Goal: Navigation & Orientation: Find specific page/section

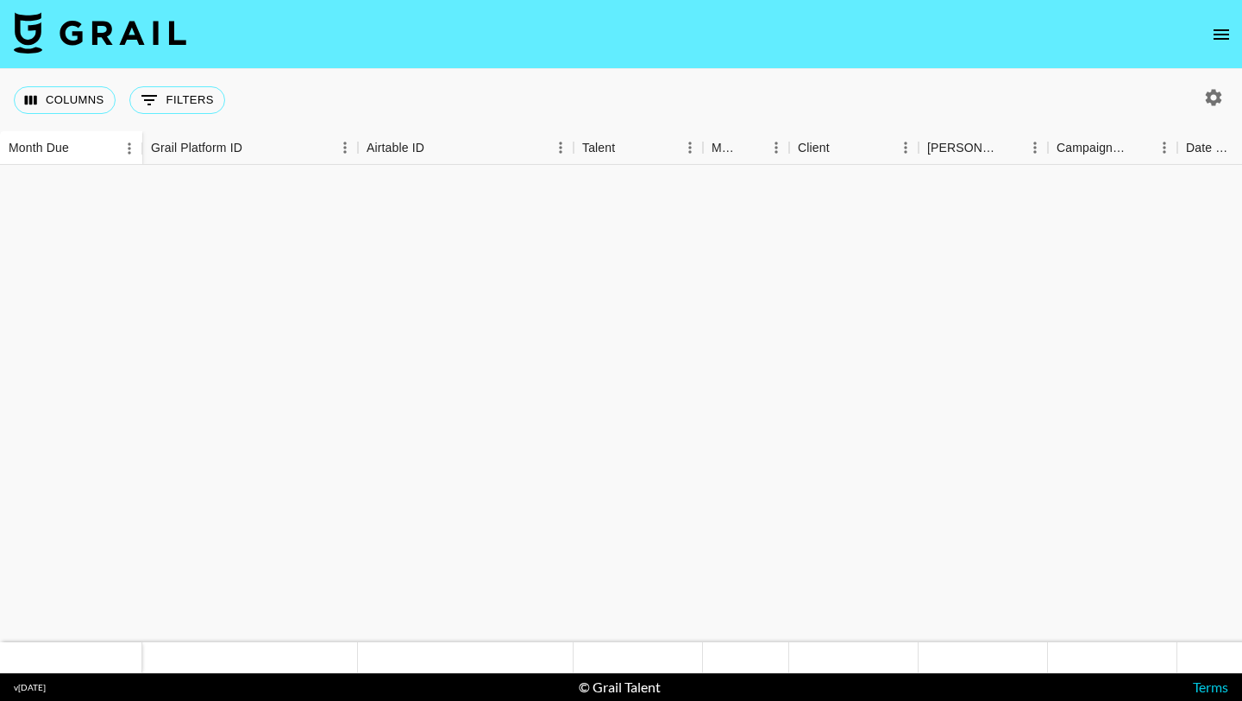
scroll to position [1110, 0]
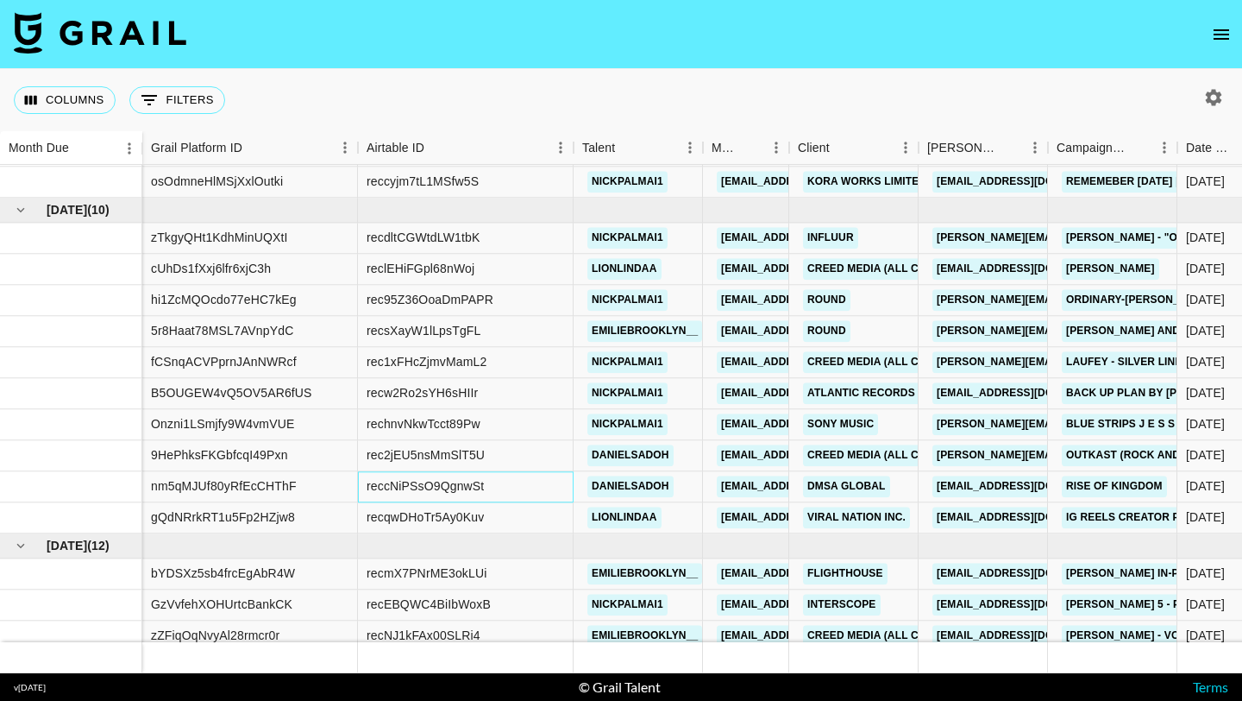
click at [538, 475] on div "reccNiPSsO9QgnwSt" at bounding box center [466, 486] width 216 height 31
click at [72, 457] on div at bounding box center [71, 455] width 142 height 31
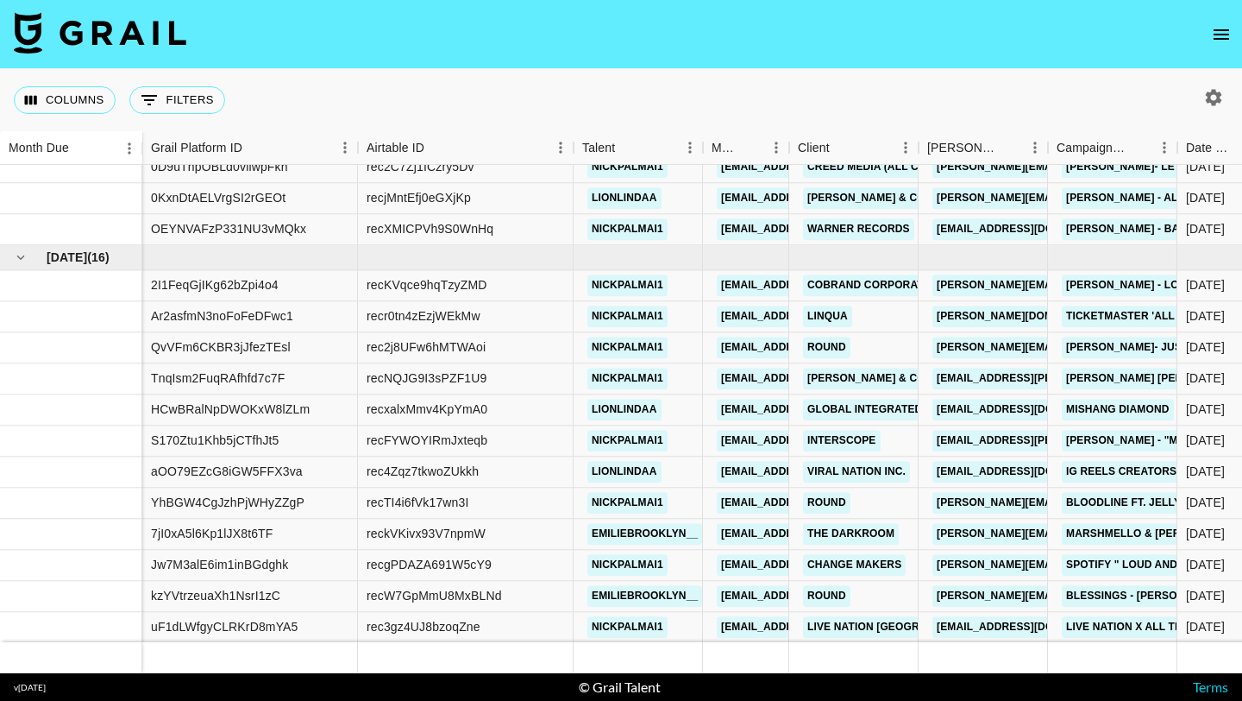
scroll to position [1827, 0]
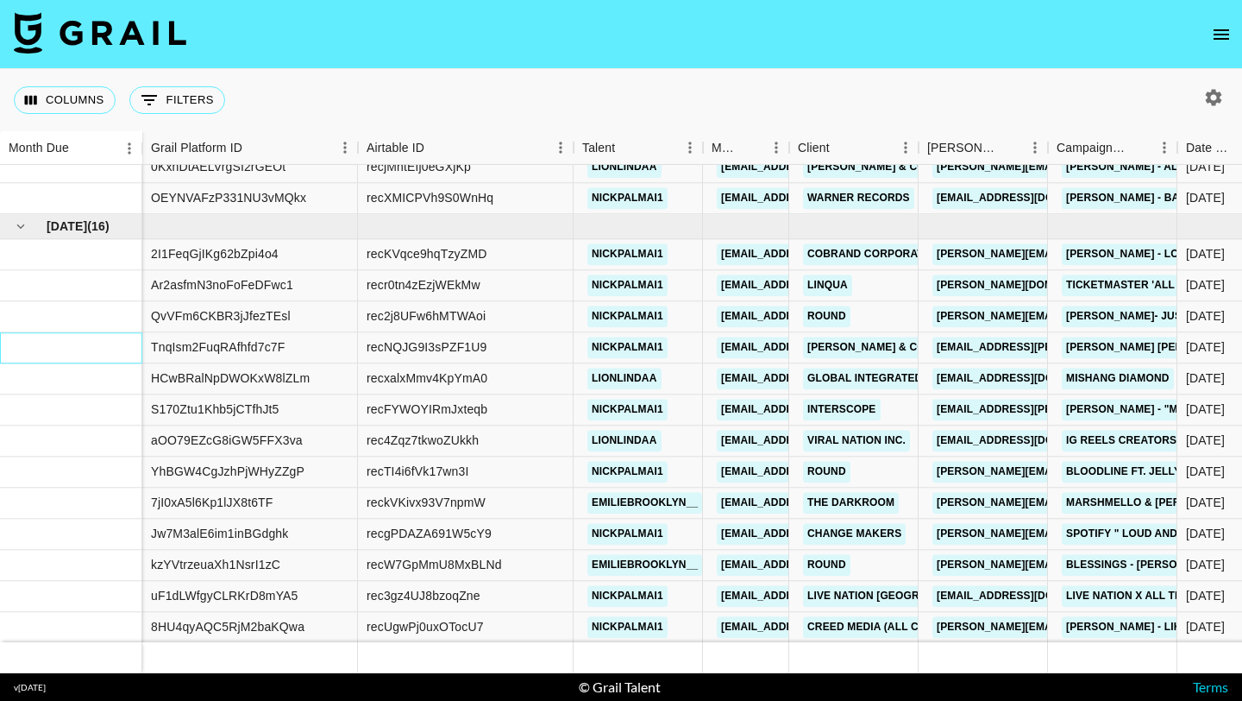
click at [83, 357] on div at bounding box center [71, 347] width 142 height 31
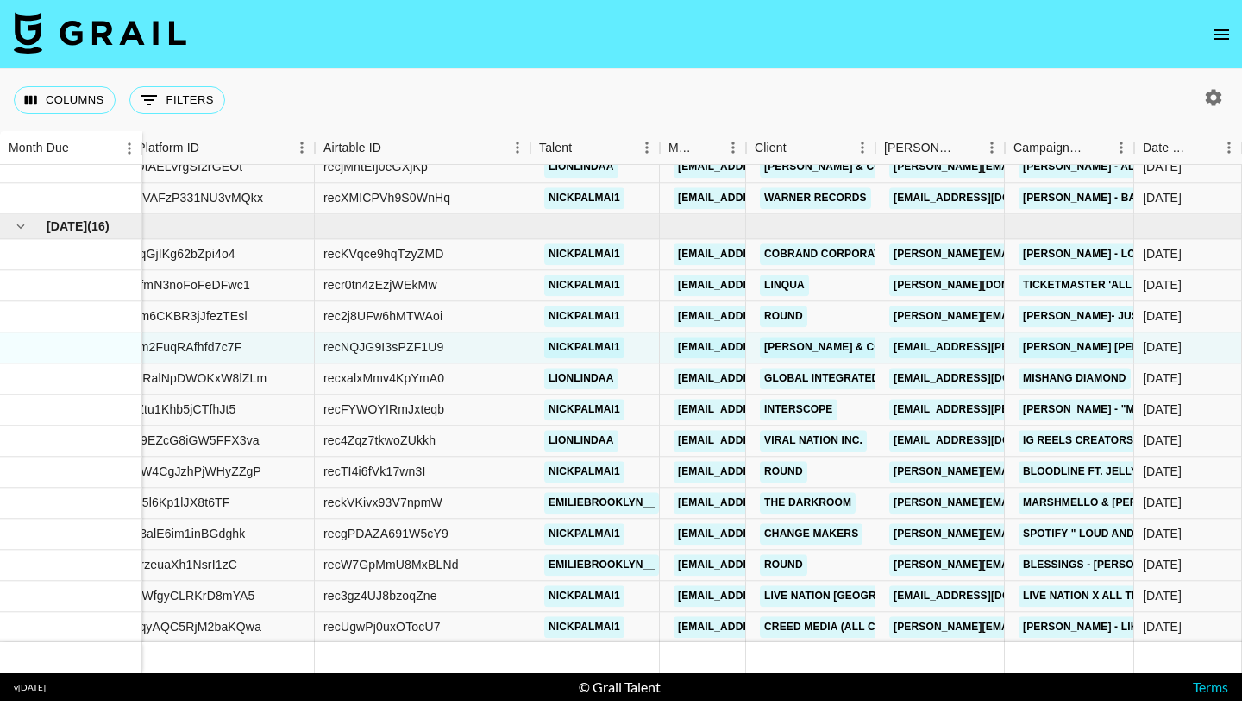
scroll to position [1827, 173]
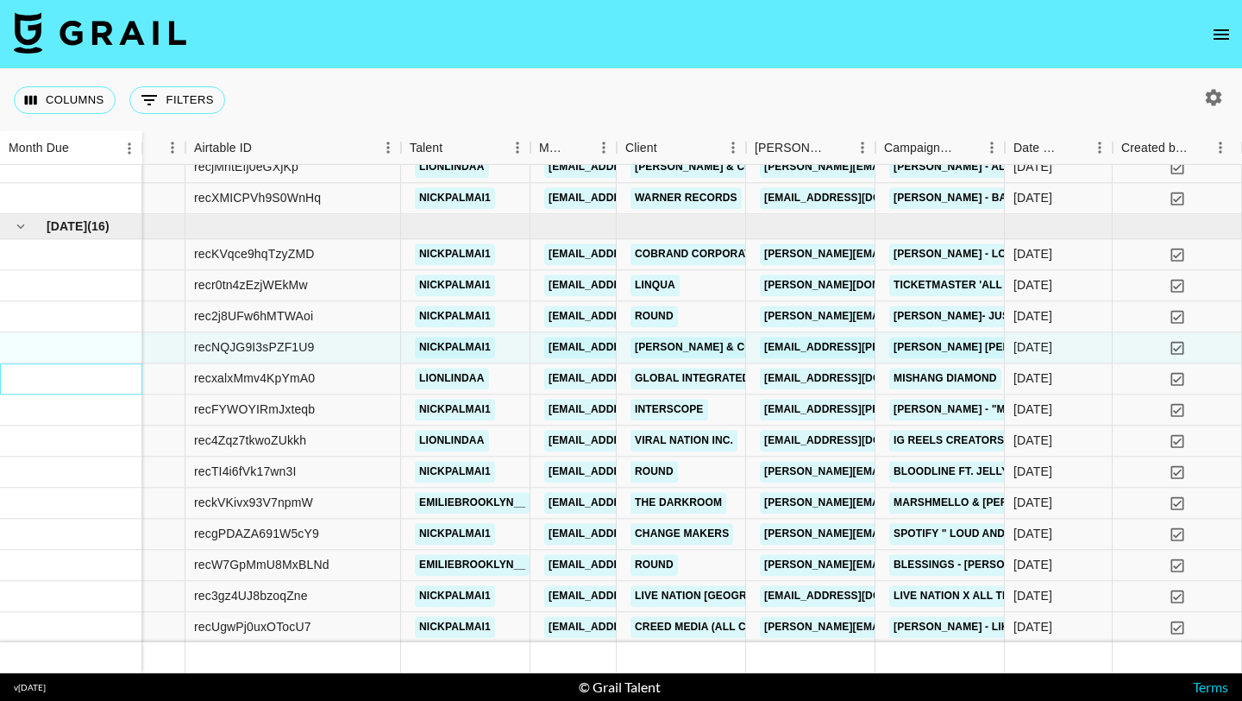
click at [97, 377] on div at bounding box center [71, 378] width 142 height 31
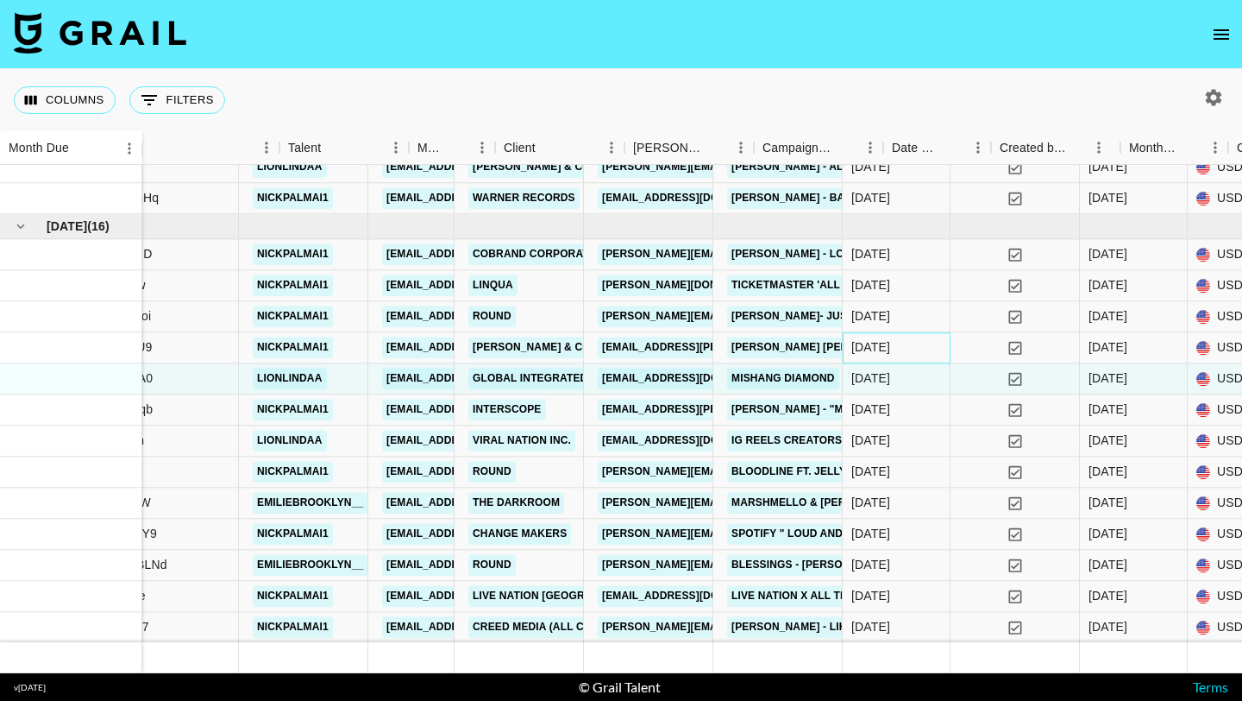
scroll to position [1827, 220]
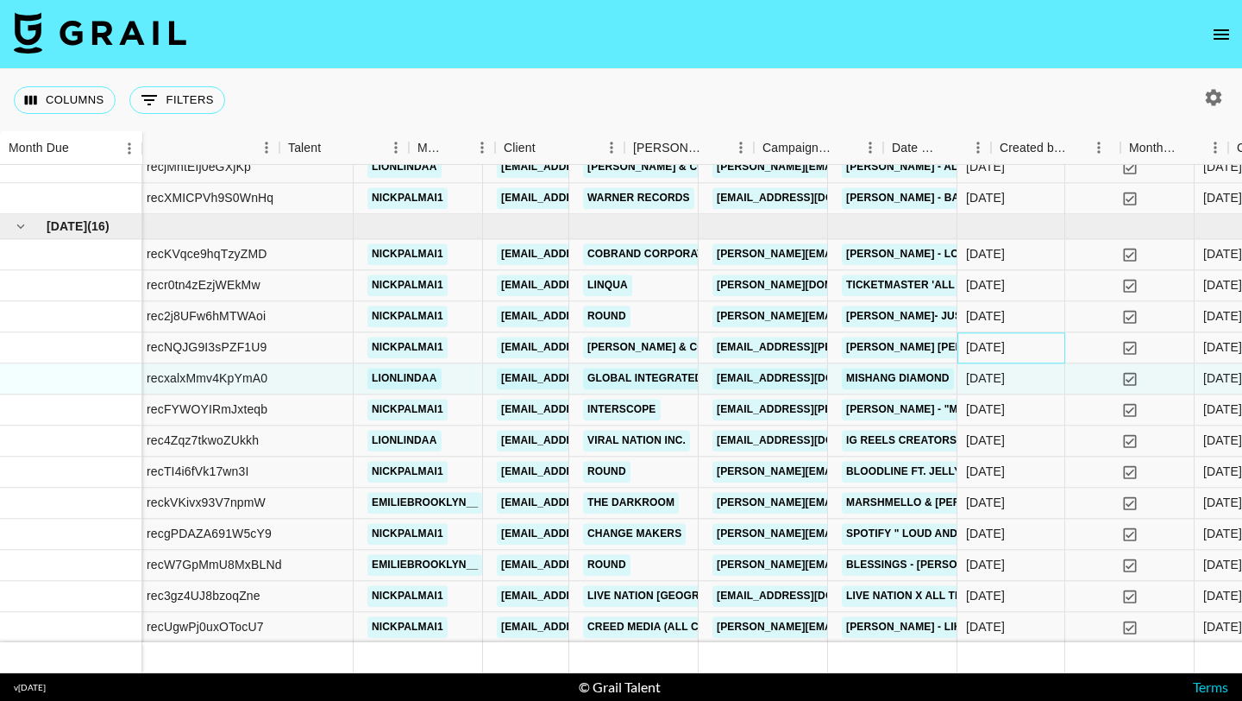
drag, startPoint x: 279, startPoint y: 355, endPoint x: 0, endPoint y: 335, distance: 279.4
click at [35, 334] on div at bounding box center [71, 347] width 142 height 31
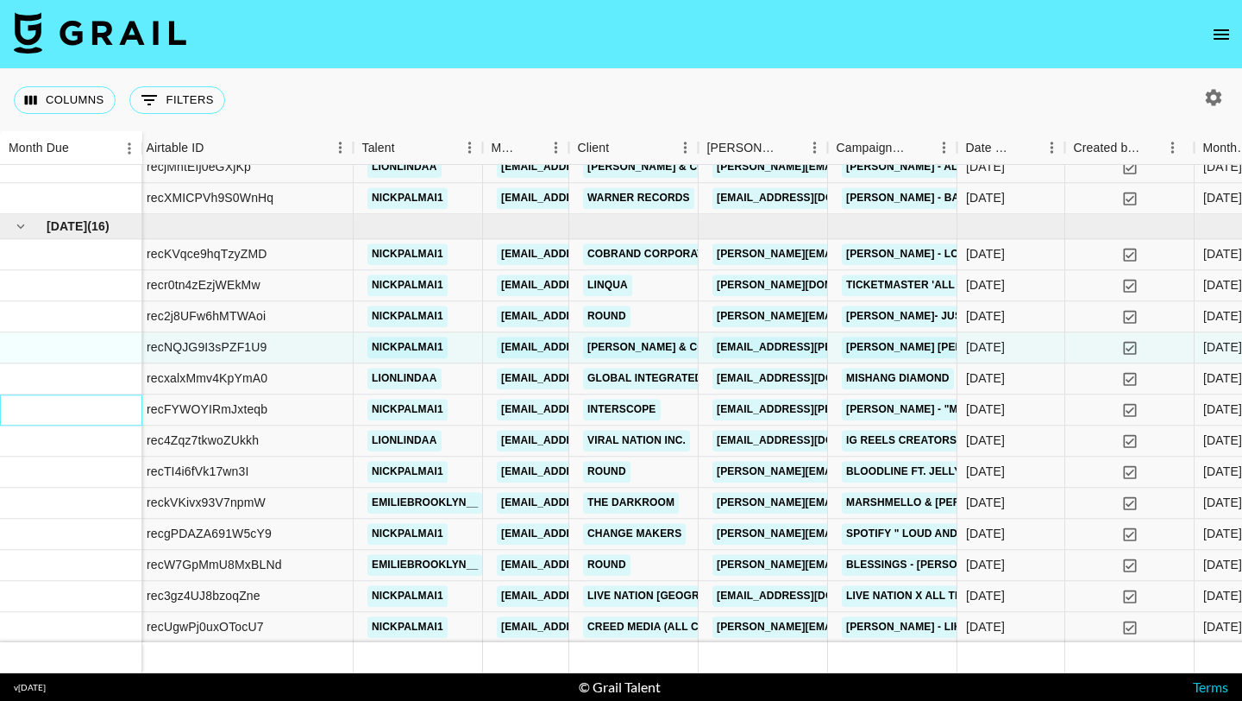
click at [41, 396] on div at bounding box center [71, 409] width 142 height 31
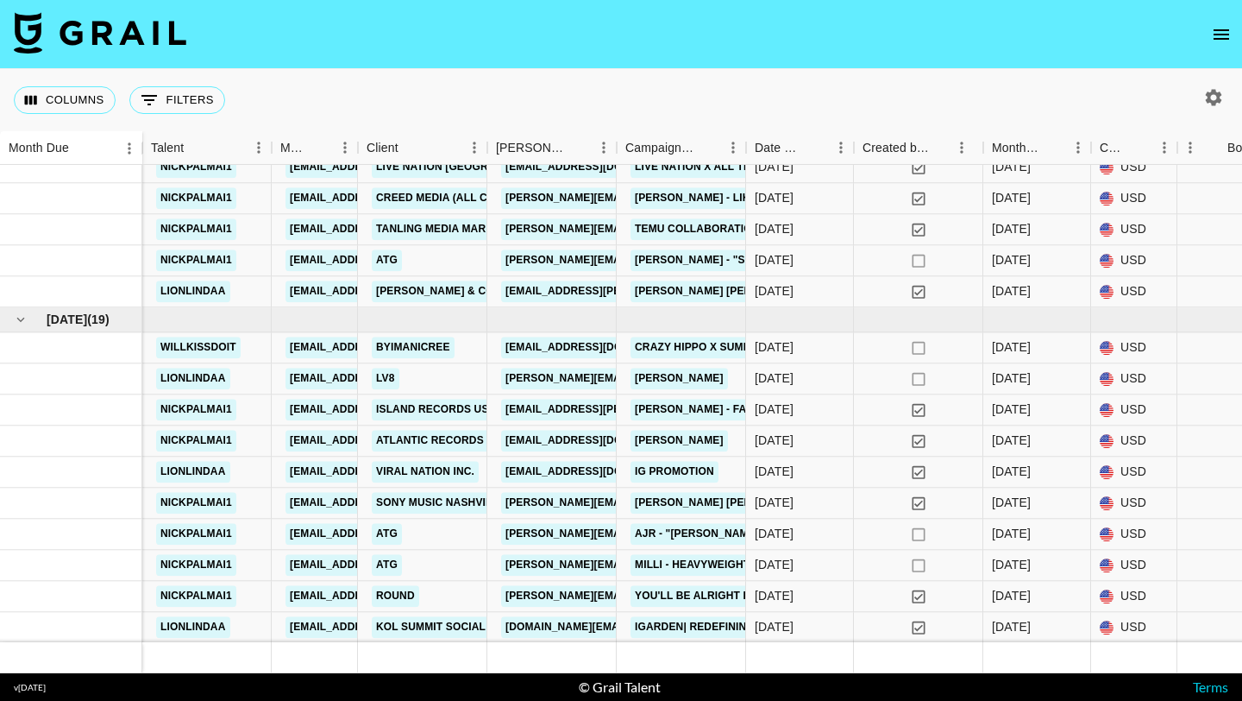
scroll to position [2255, 0]
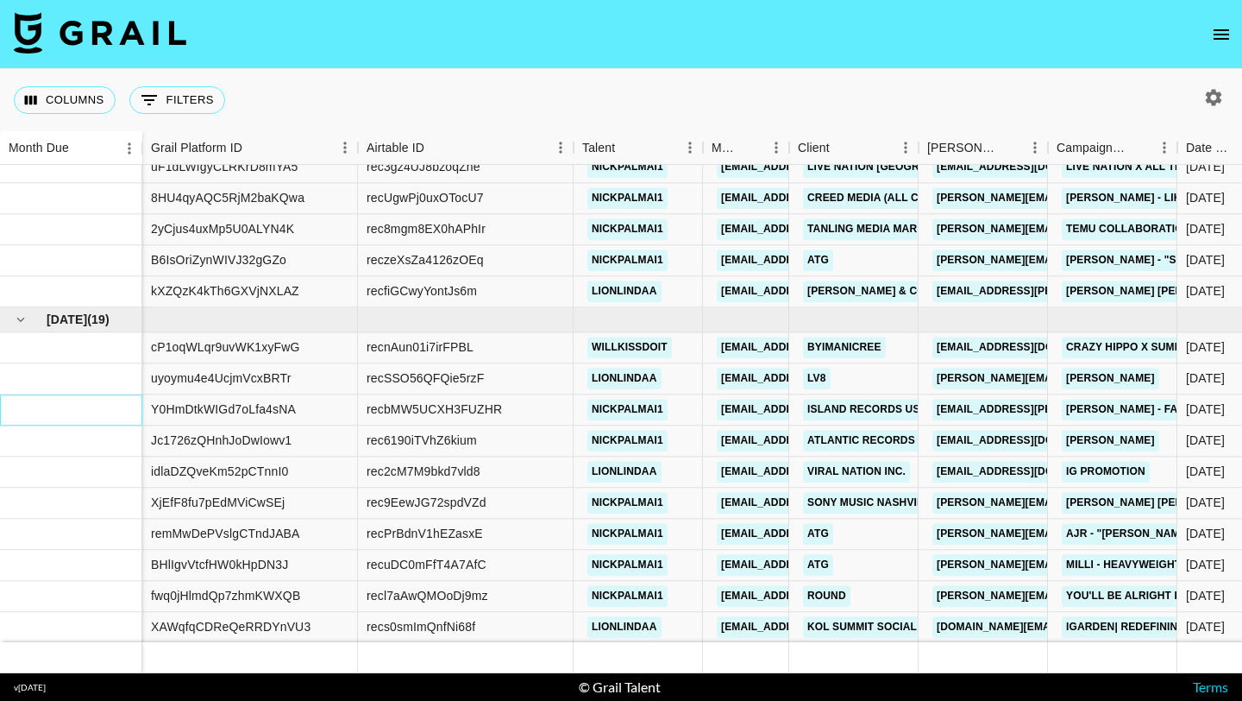
click at [84, 395] on div at bounding box center [71, 409] width 142 height 31
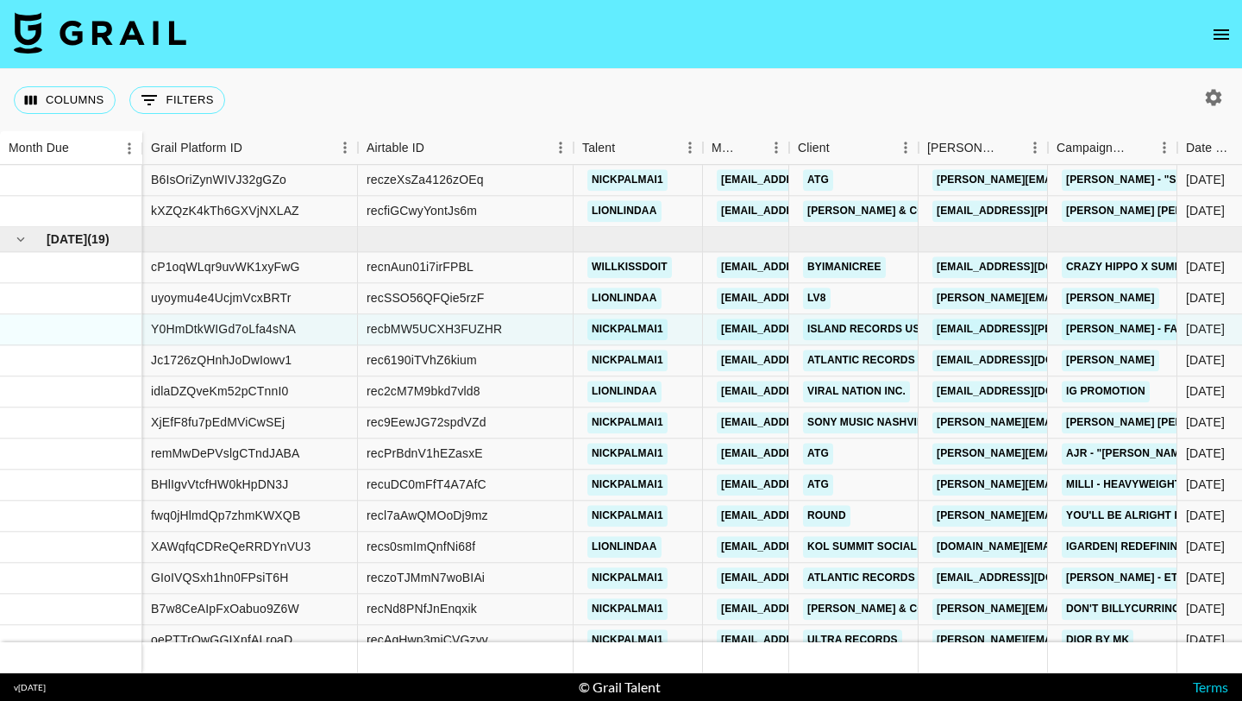
scroll to position [2442, 0]
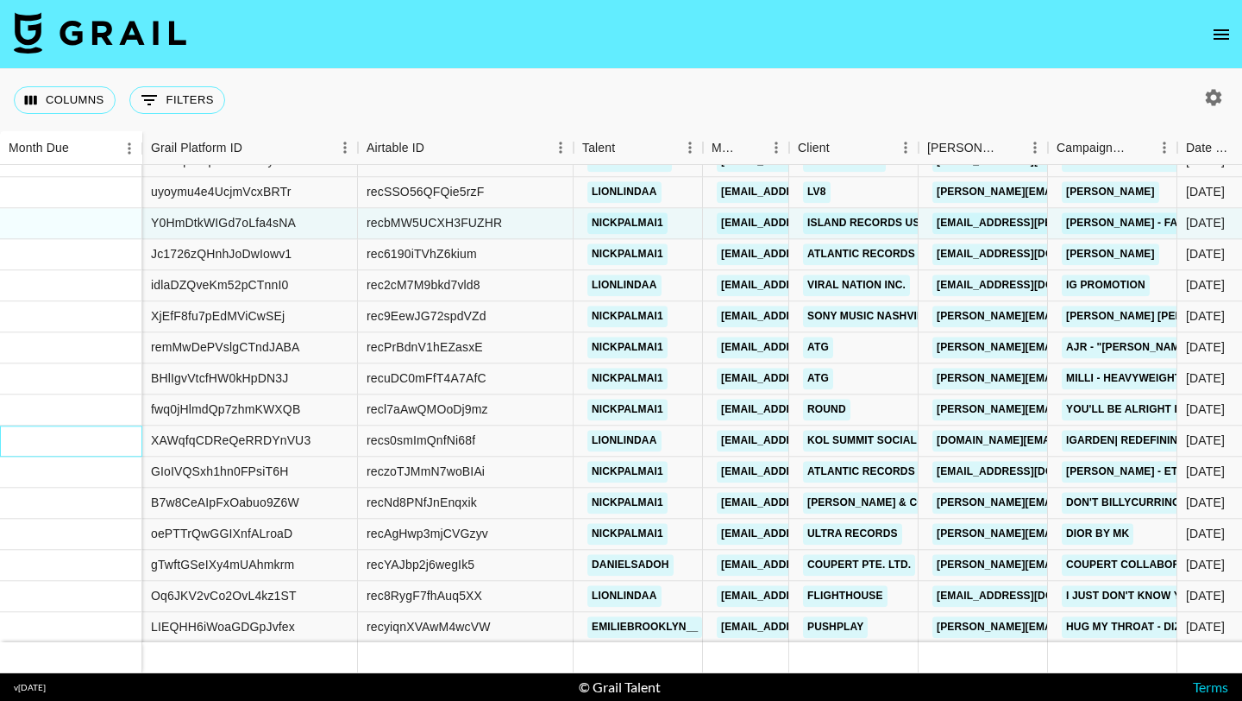
click at [74, 436] on div at bounding box center [71, 440] width 142 height 31
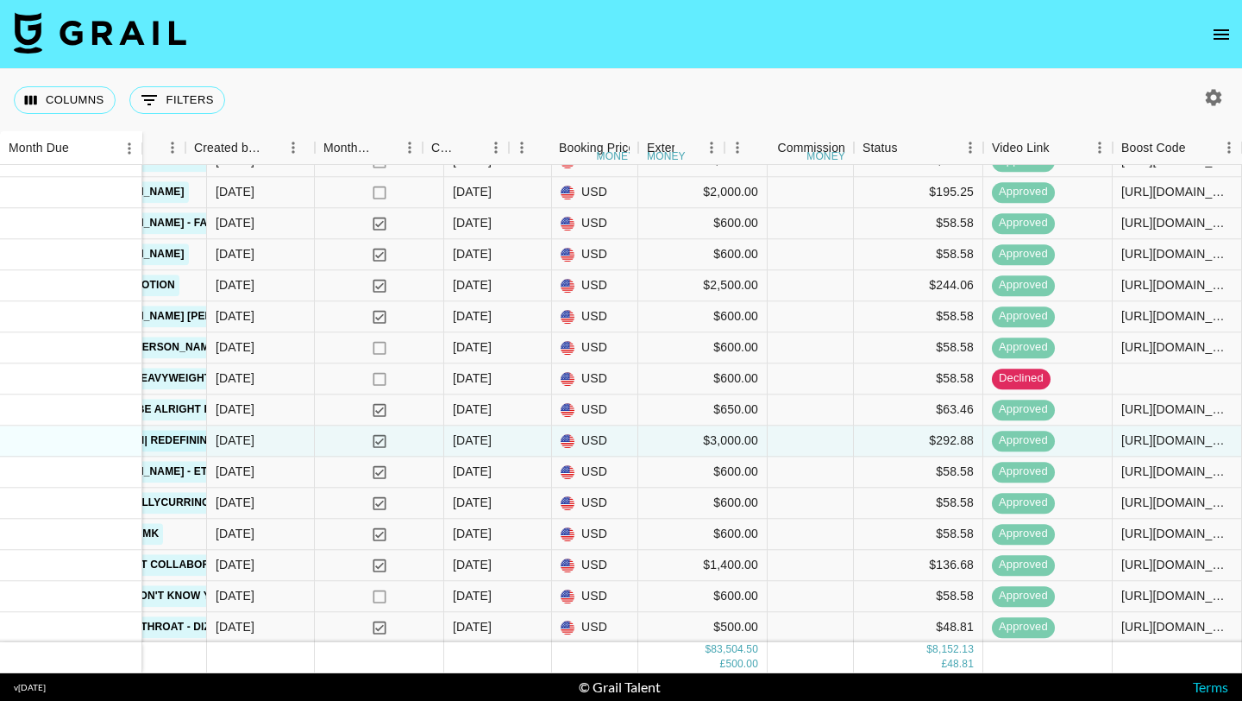
scroll to position [2442, 1100]
